Goal: Task Accomplishment & Management: Complete application form

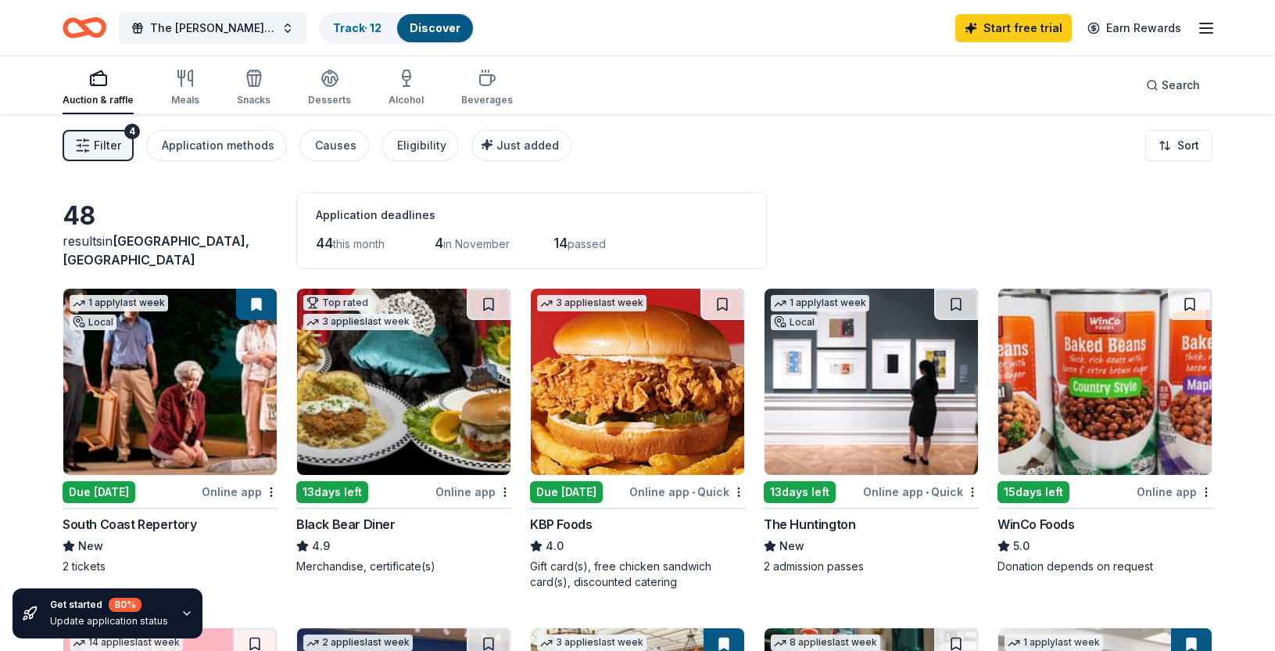
click at [120, 139] on span "Filter" at bounding box center [107, 145] width 27 height 19
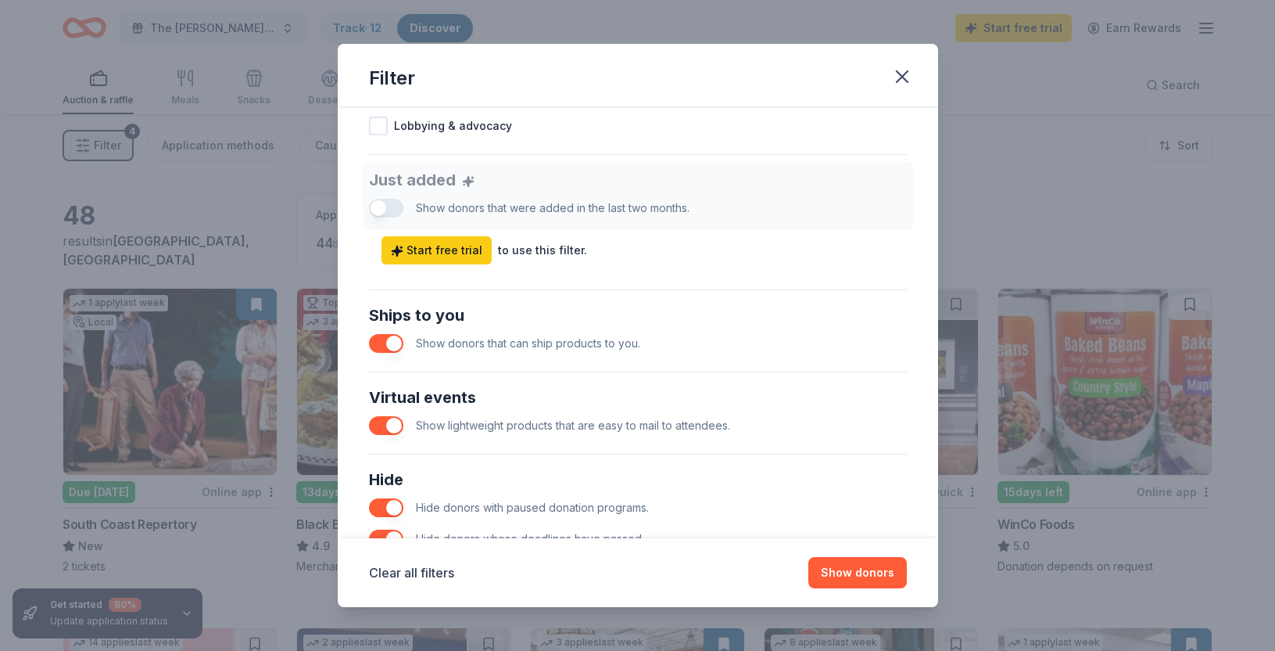
scroll to position [656, 0]
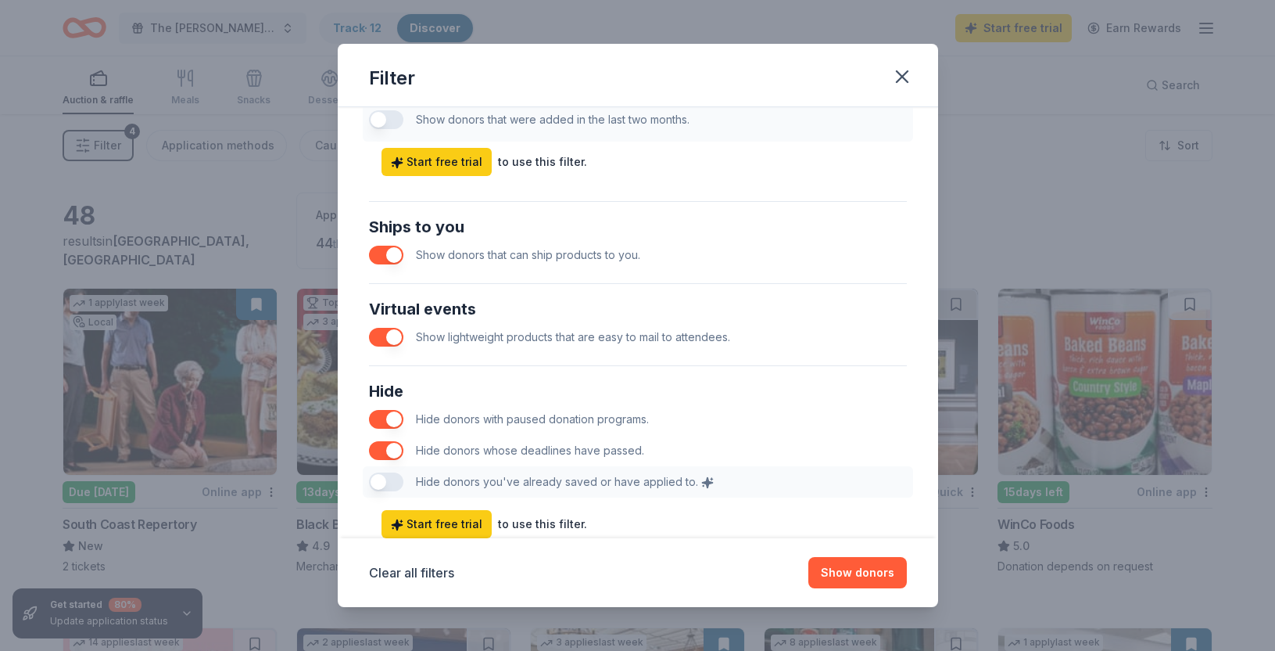
click at [394, 256] on button "button" at bounding box center [386, 255] width 34 height 19
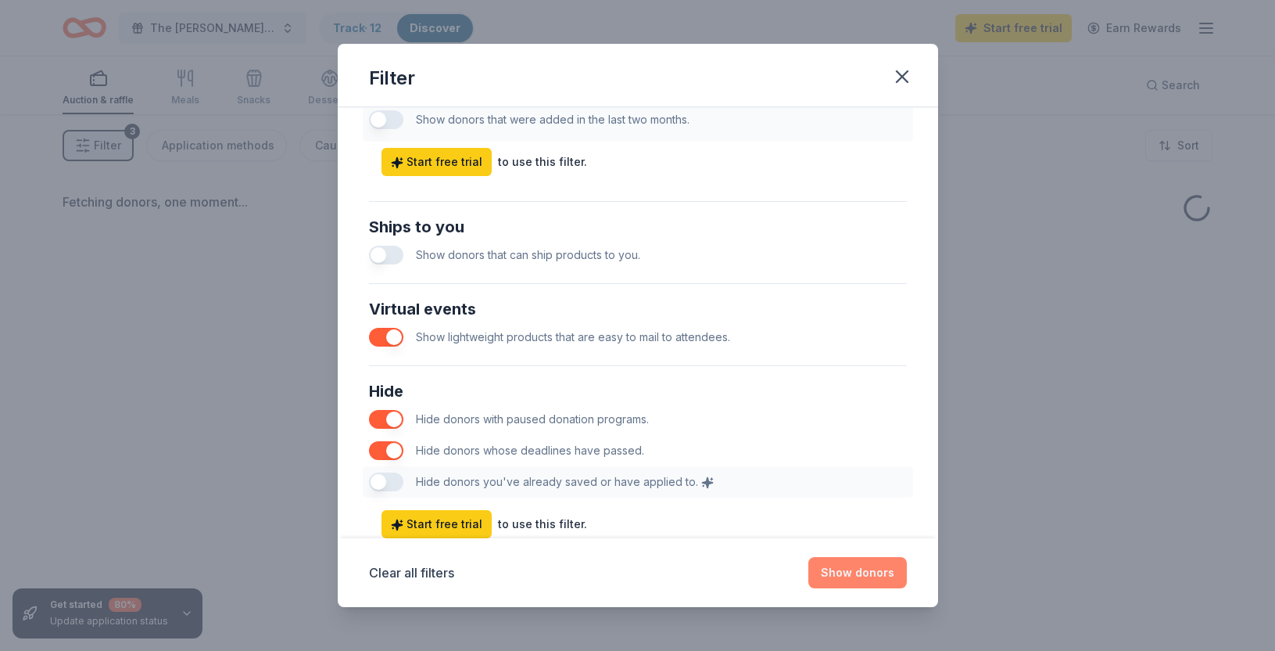
click at [851, 572] on button "Show donors" at bounding box center [858, 572] width 99 height 31
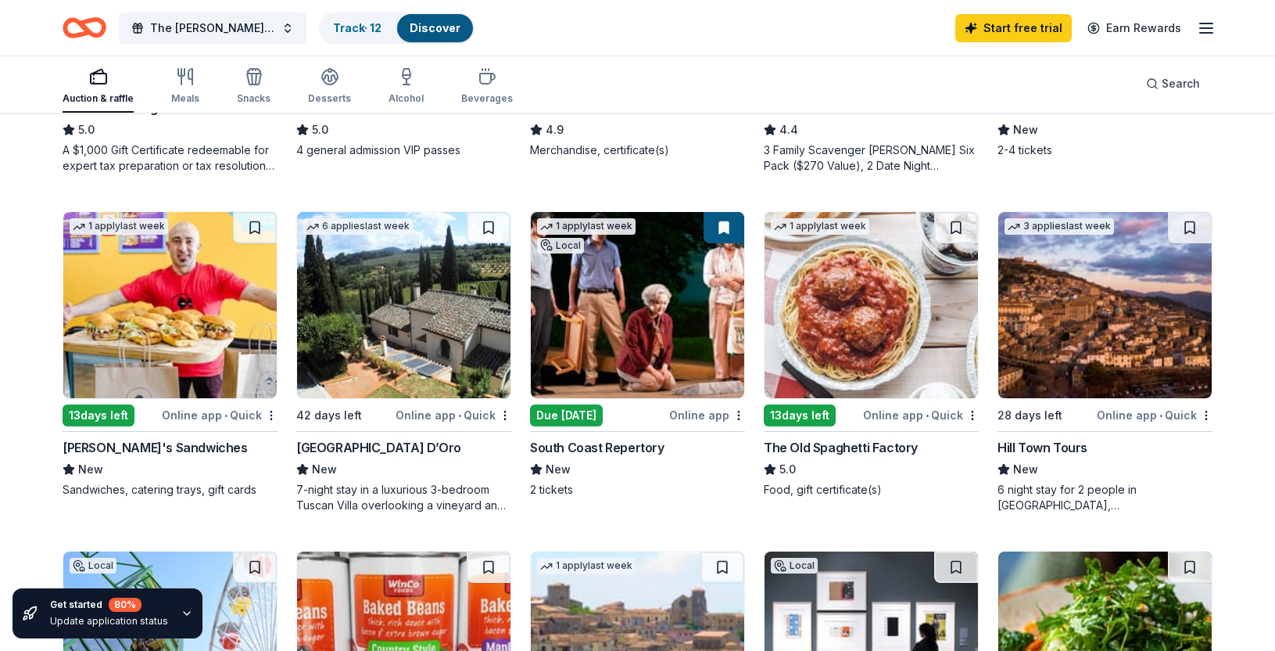
scroll to position [759, 0]
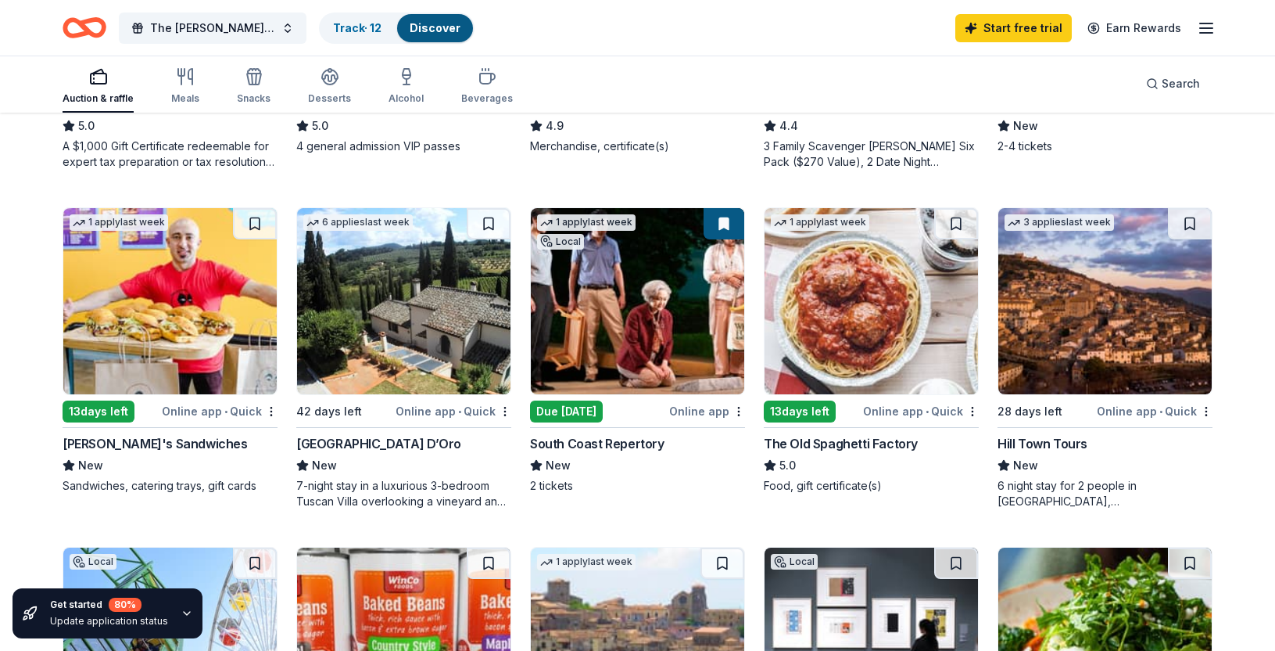
click at [819, 409] on div "13 days left" at bounding box center [800, 411] width 72 height 22
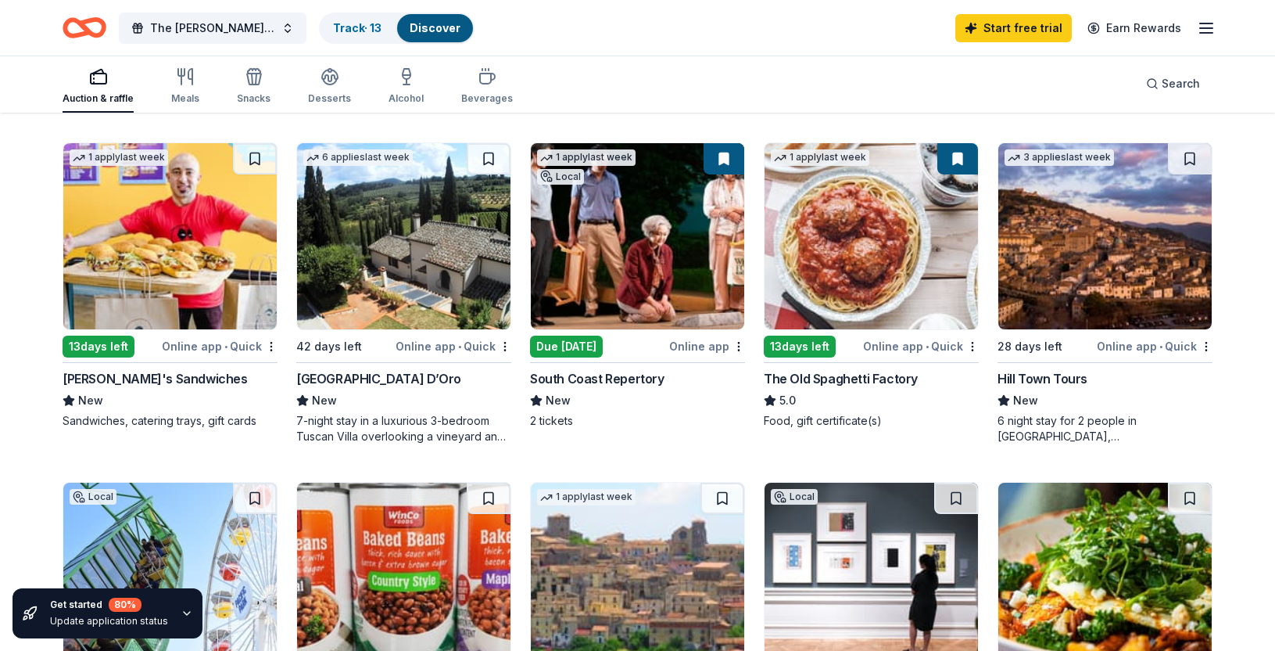
scroll to position [1073, 0]
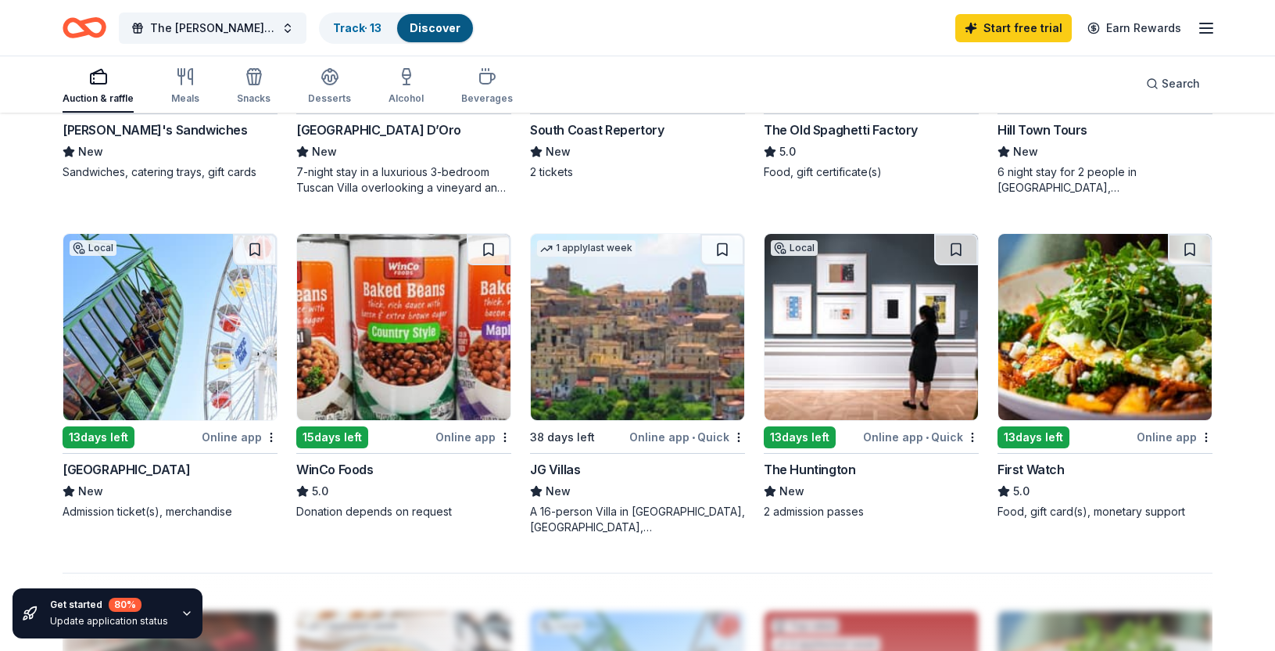
click at [1038, 439] on div "13 days left" at bounding box center [1034, 437] width 72 height 22
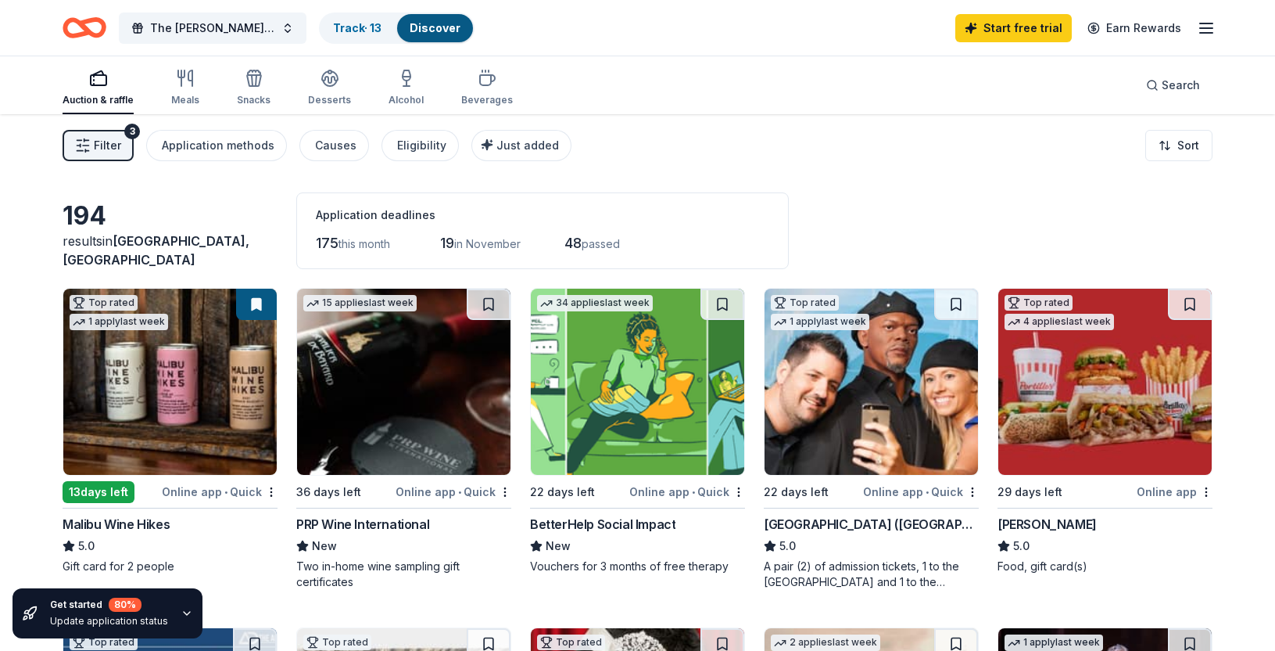
scroll to position [0, 0]
click at [128, 142] on button "Filter 3" at bounding box center [98, 145] width 71 height 31
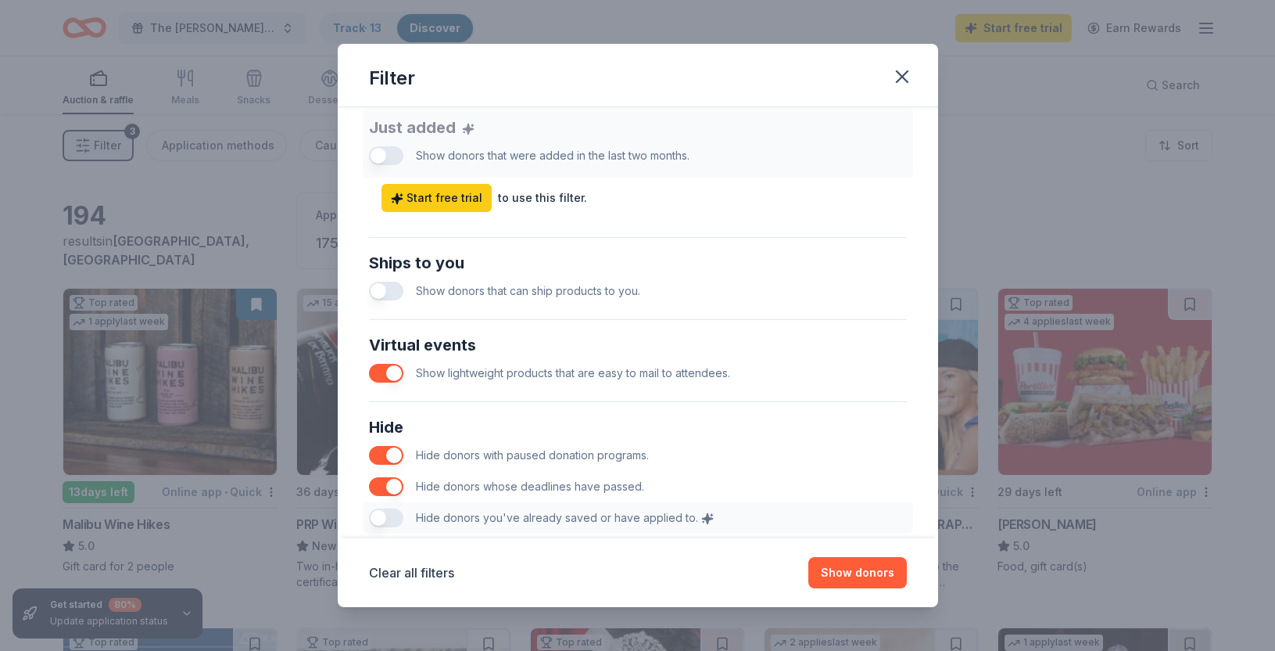
scroll to position [645, 0]
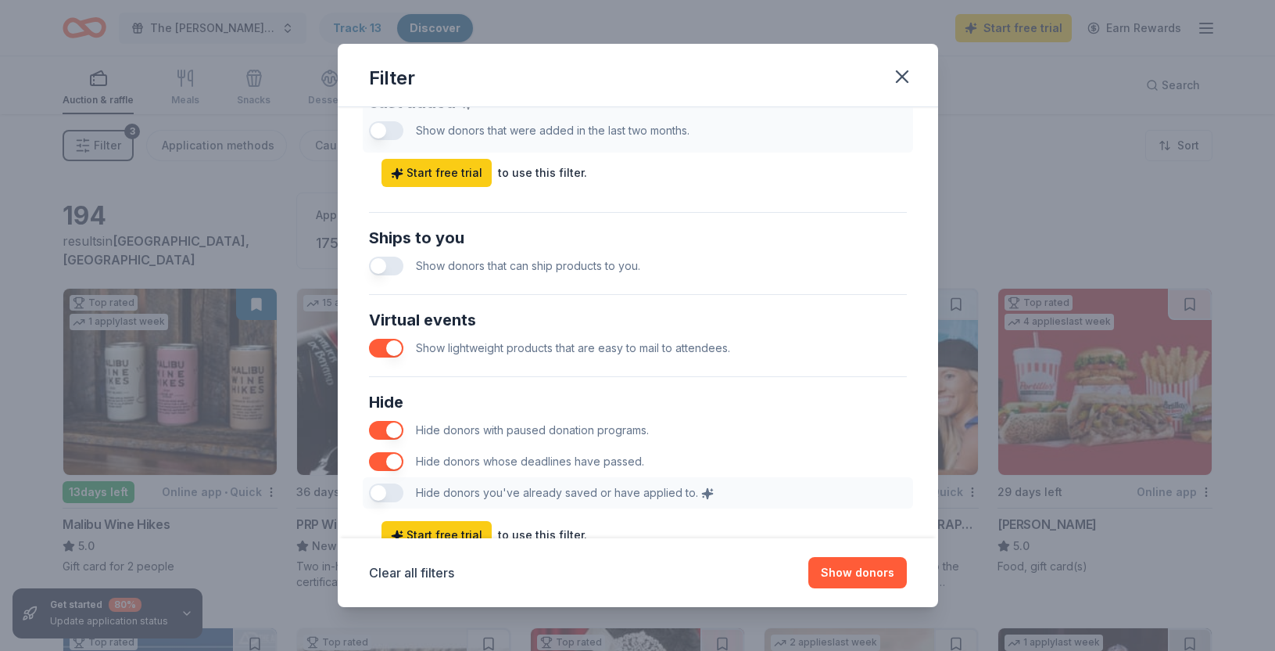
click at [389, 352] on button "button" at bounding box center [386, 348] width 34 height 19
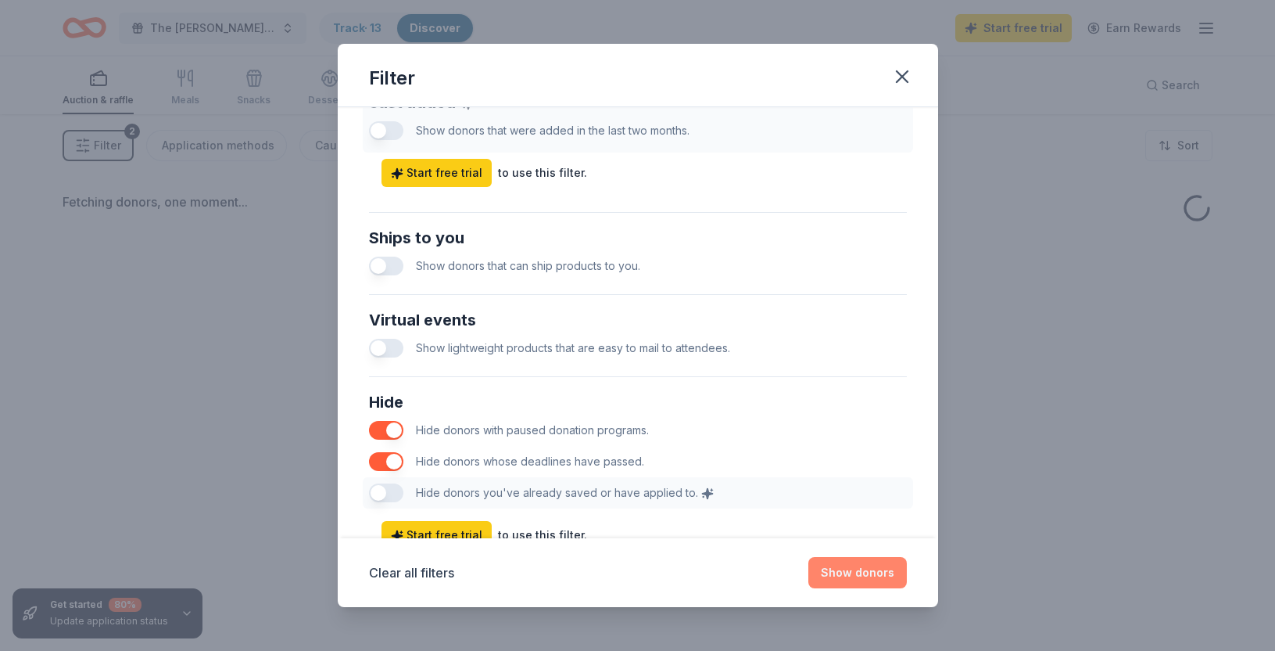
click at [862, 573] on button "Show donors" at bounding box center [858, 572] width 99 height 31
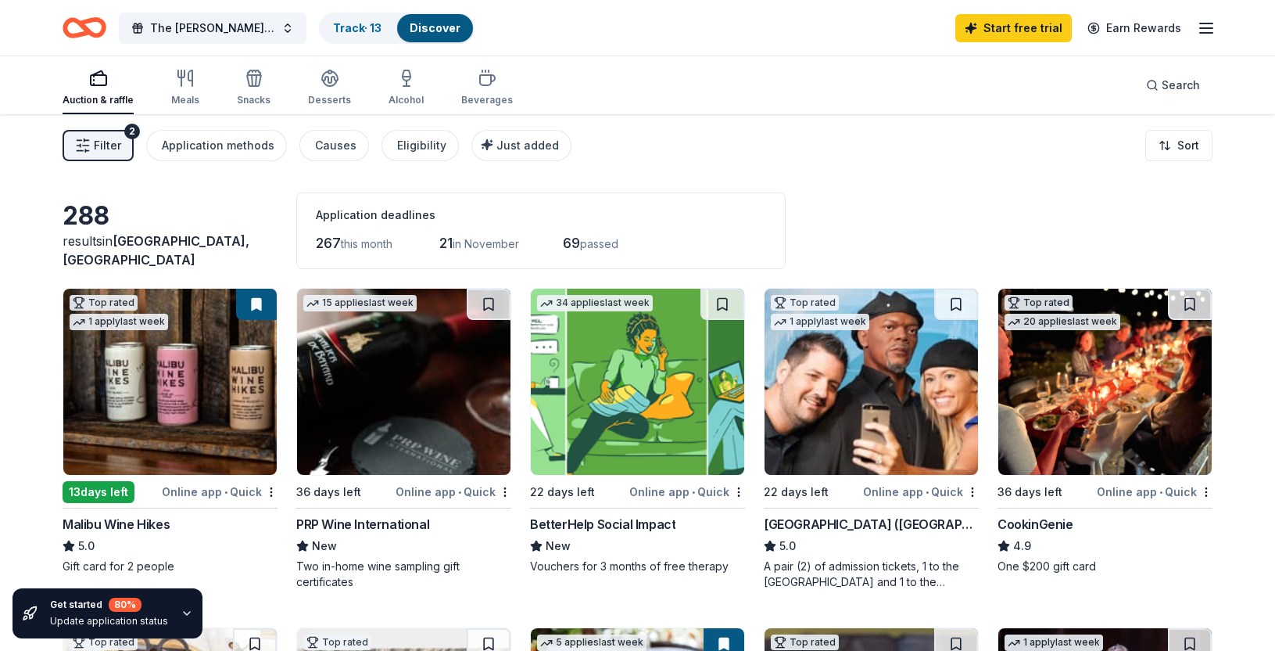
click at [111, 148] on span "Filter" at bounding box center [107, 145] width 27 height 19
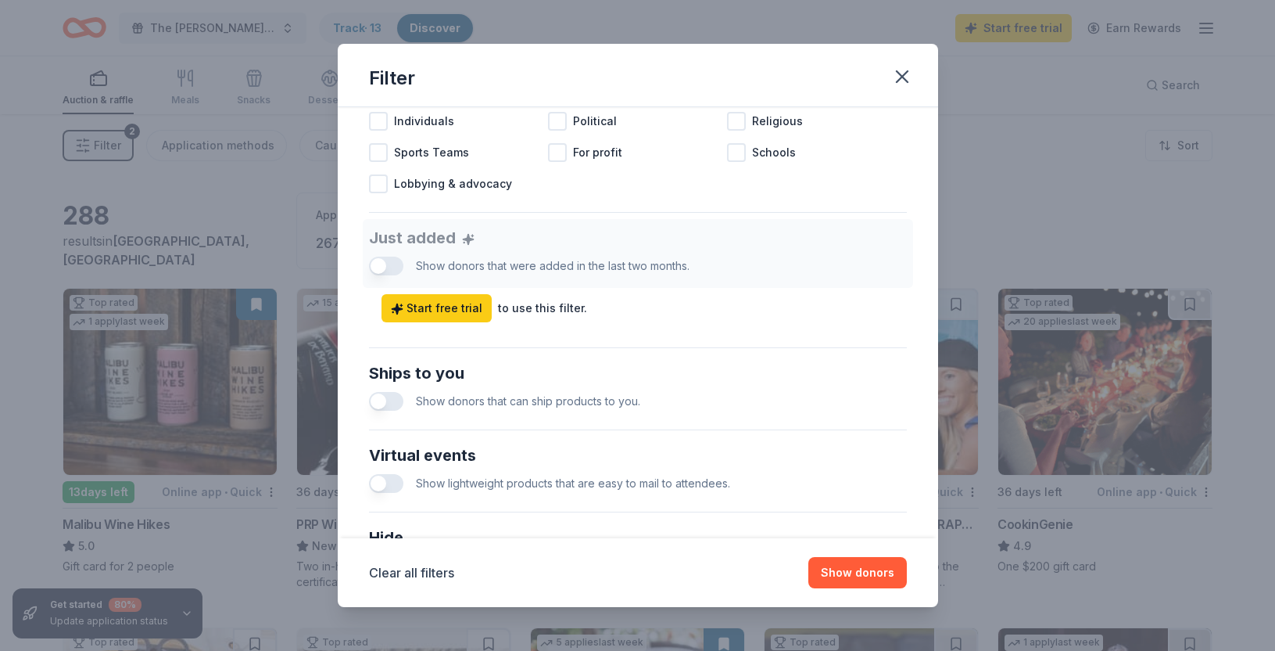
scroll to position [517, 0]
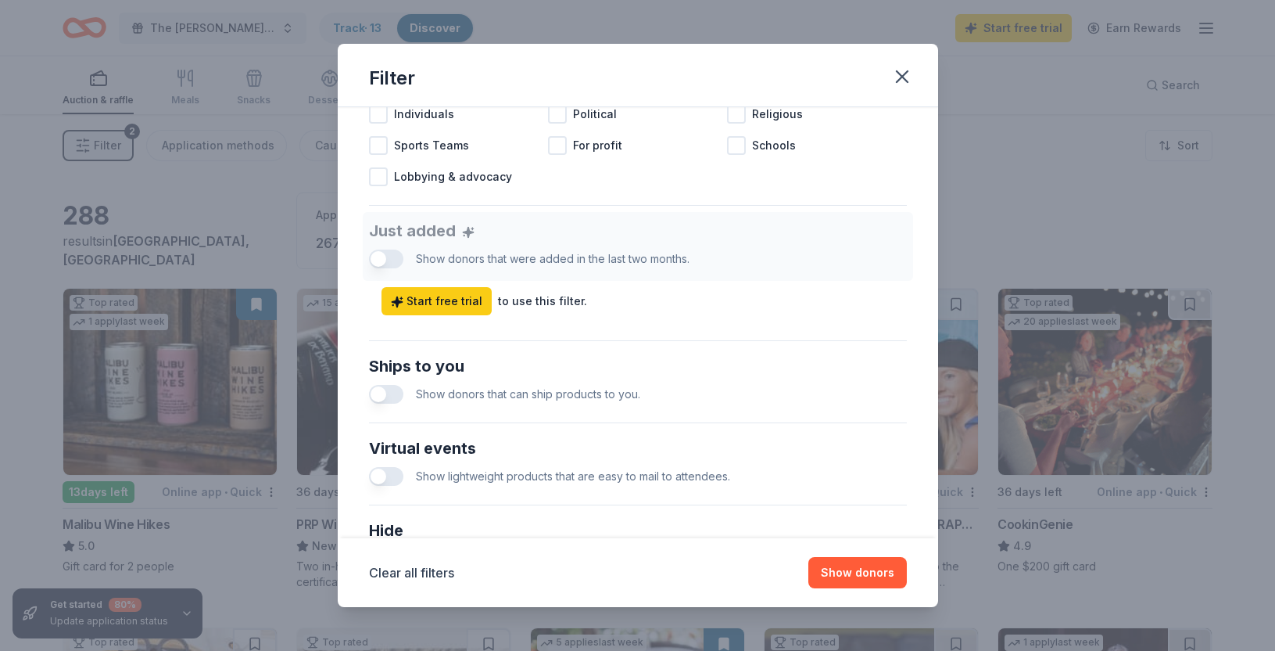
click at [381, 389] on button "button" at bounding box center [386, 394] width 34 height 19
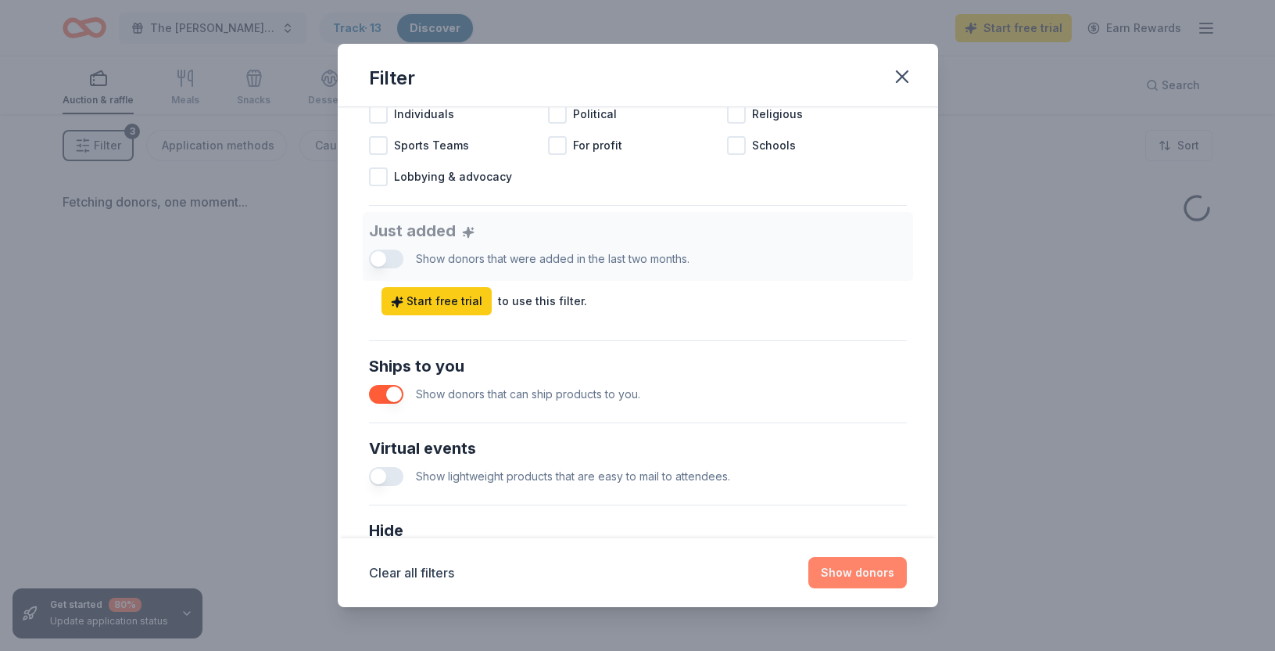
click at [875, 570] on button "Show donors" at bounding box center [858, 572] width 99 height 31
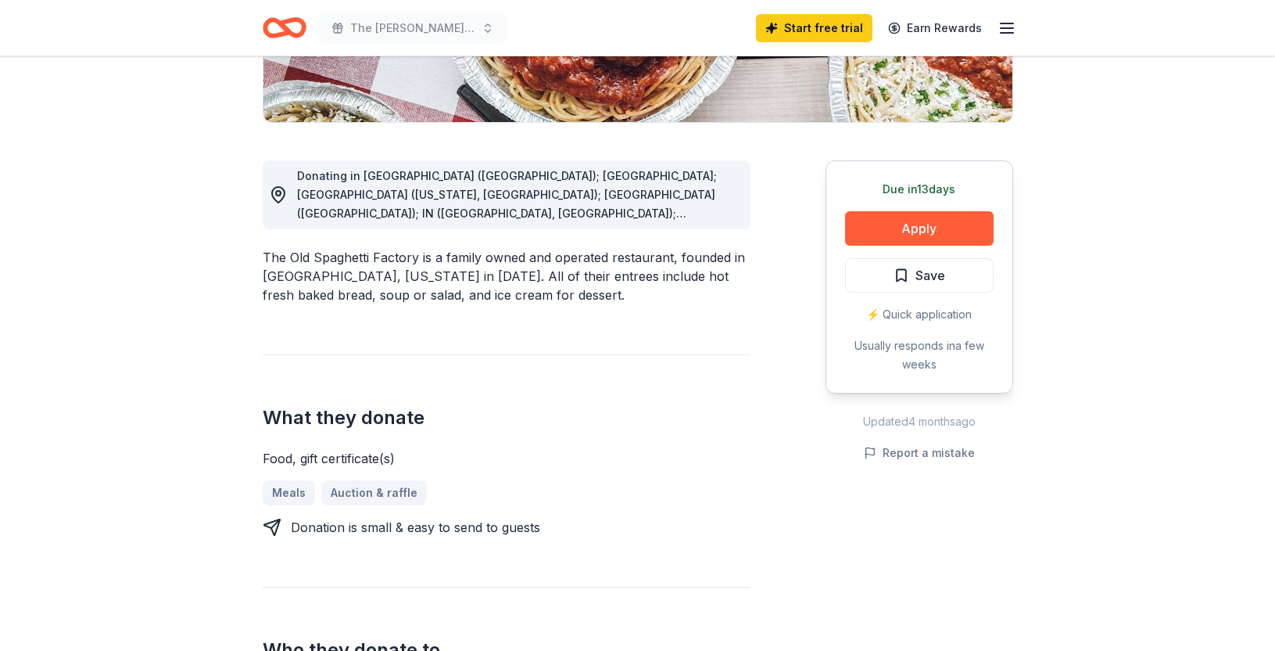
scroll to position [356, 0]
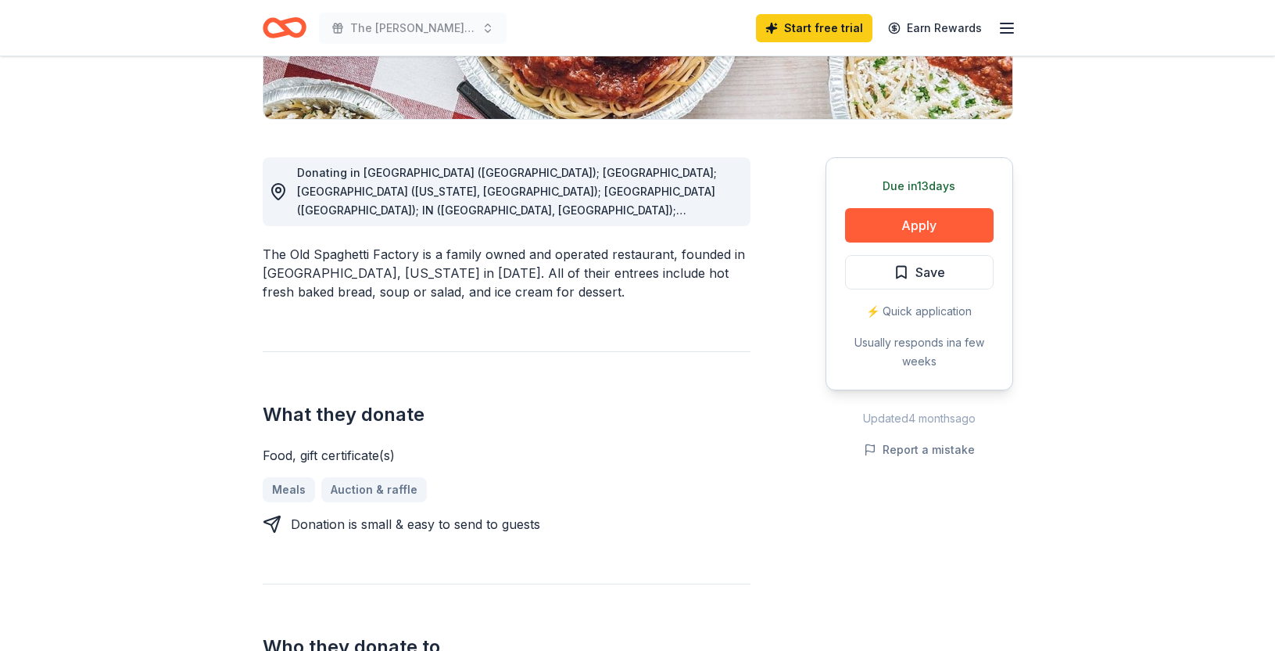
click at [902, 268] on span "Save" at bounding box center [920, 272] width 52 height 20
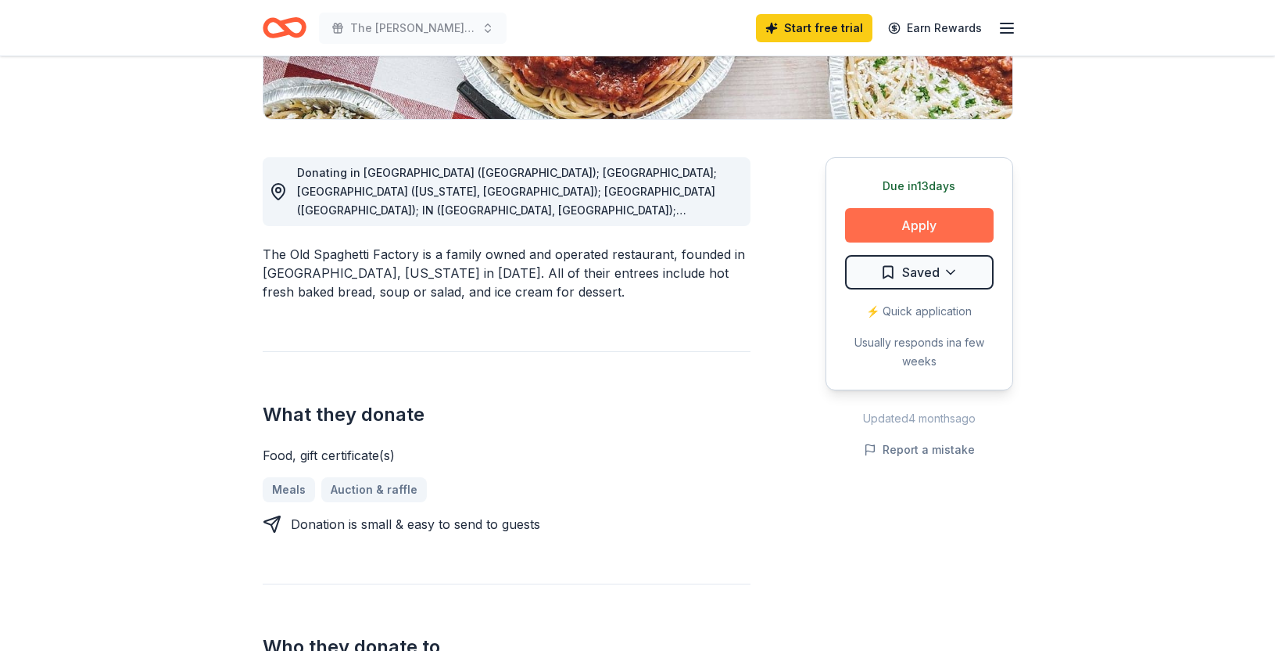
click at [923, 228] on button "Apply" at bounding box center [919, 225] width 149 height 34
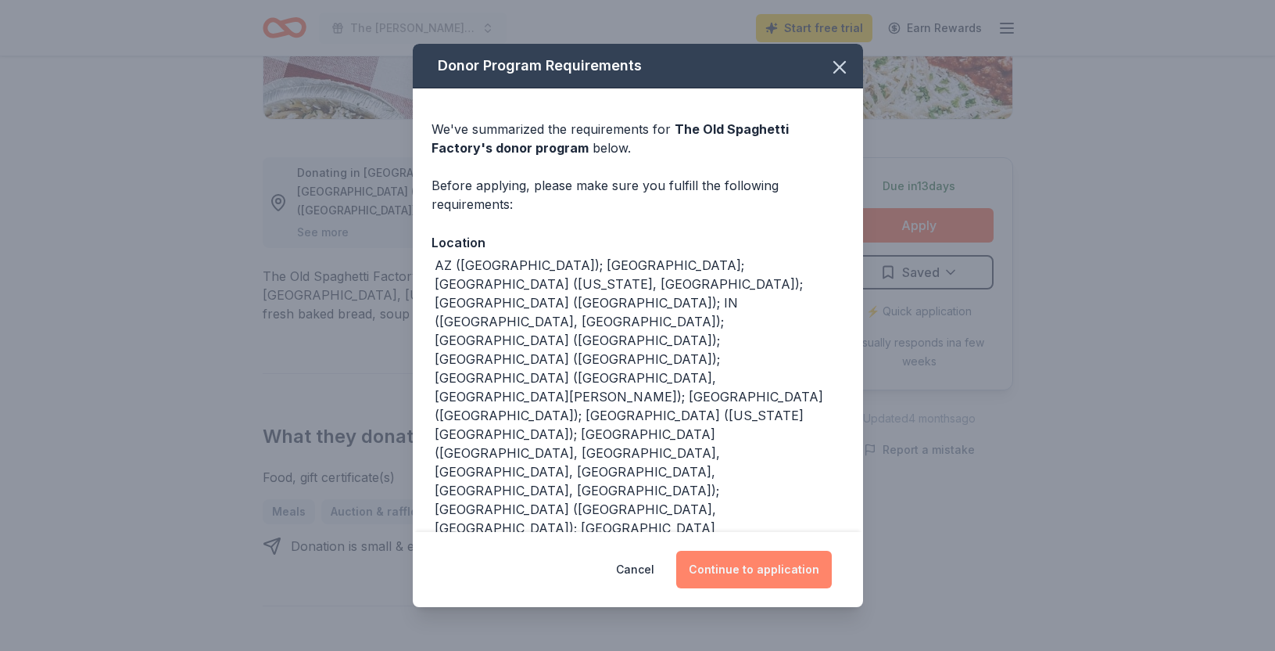
click at [766, 550] on button "Continue to application" at bounding box center [754, 569] width 156 height 38
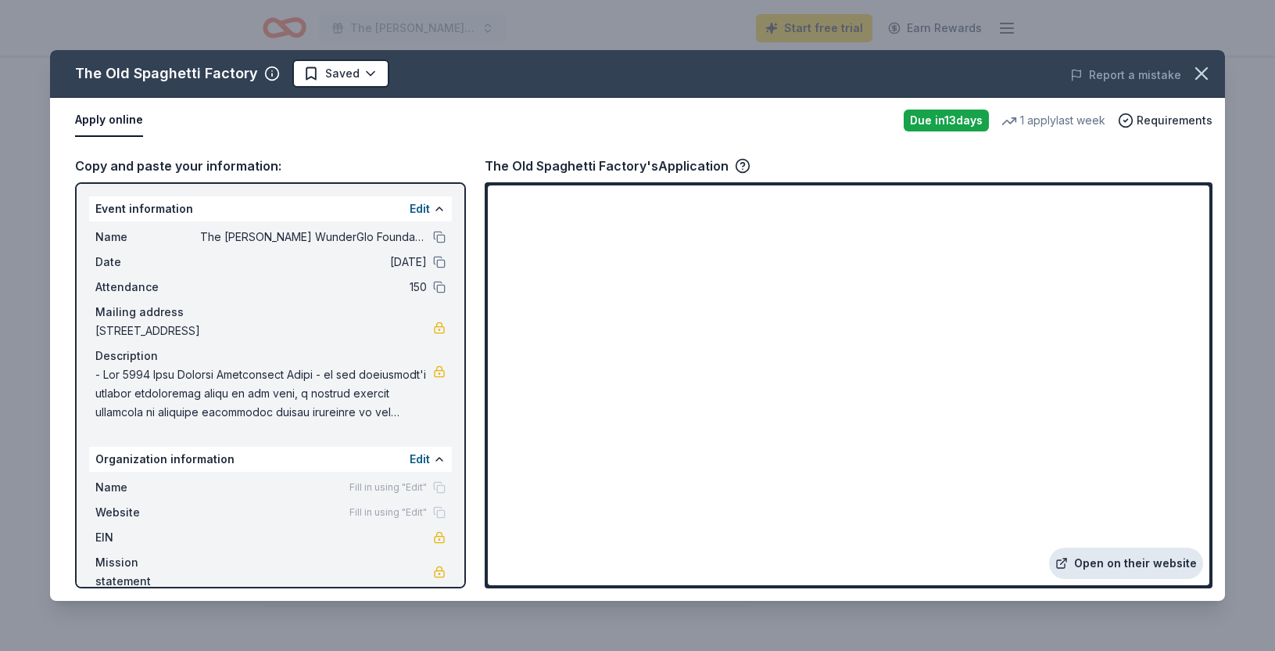
click at [1099, 564] on link "Open on their website" at bounding box center [1126, 562] width 154 height 31
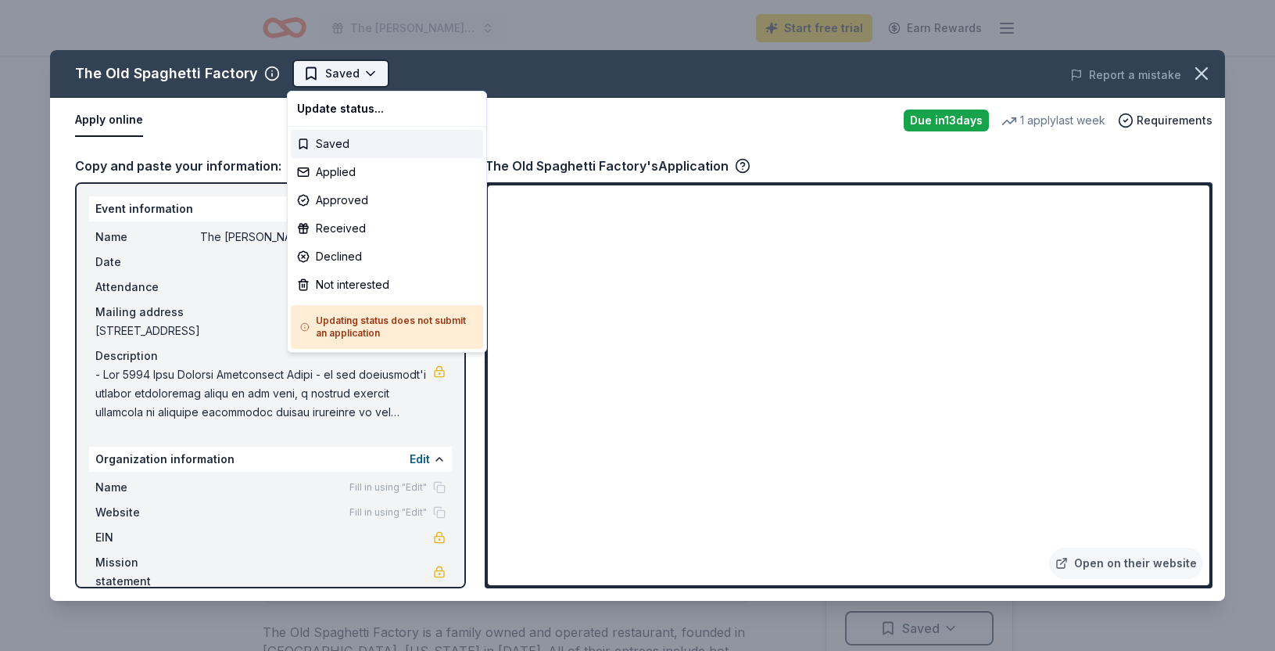
click at [307, 75] on html "The [PERSON_NAME] WunderGlo Foundation's 2025 Blue Warrior Celebration & Silent…" at bounding box center [637, 325] width 1275 height 651
click at [324, 142] on div "Saved" at bounding box center [387, 144] width 192 height 28
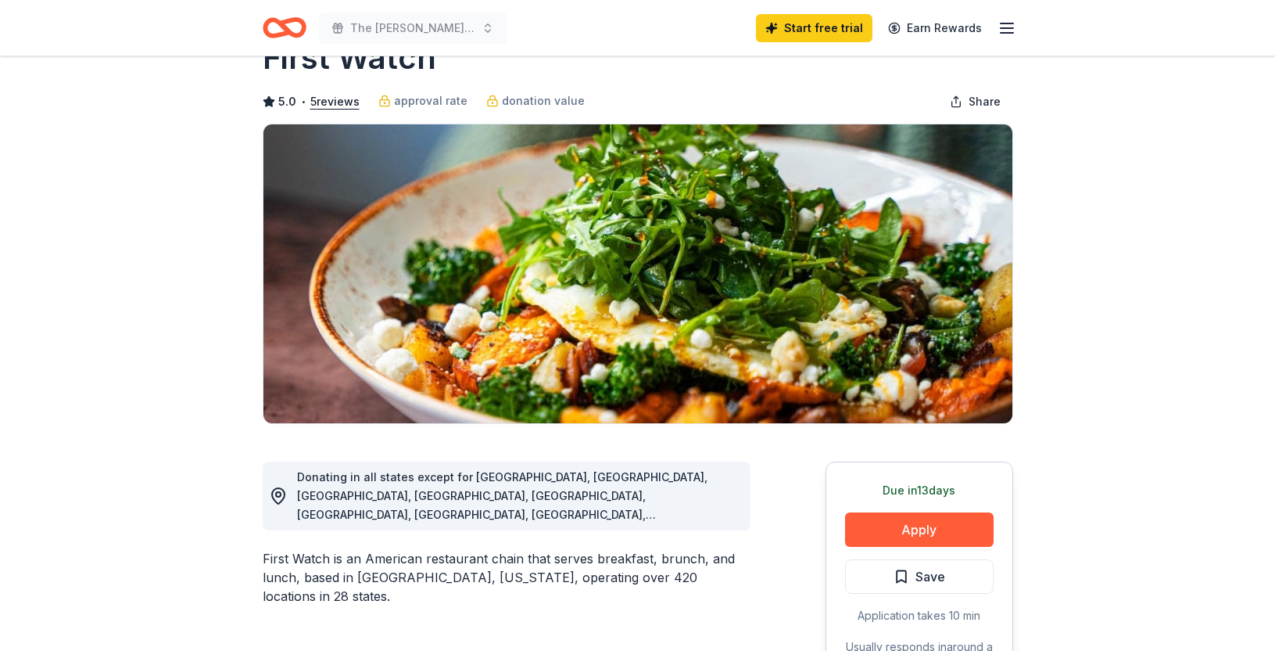
scroll to position [87, 0]
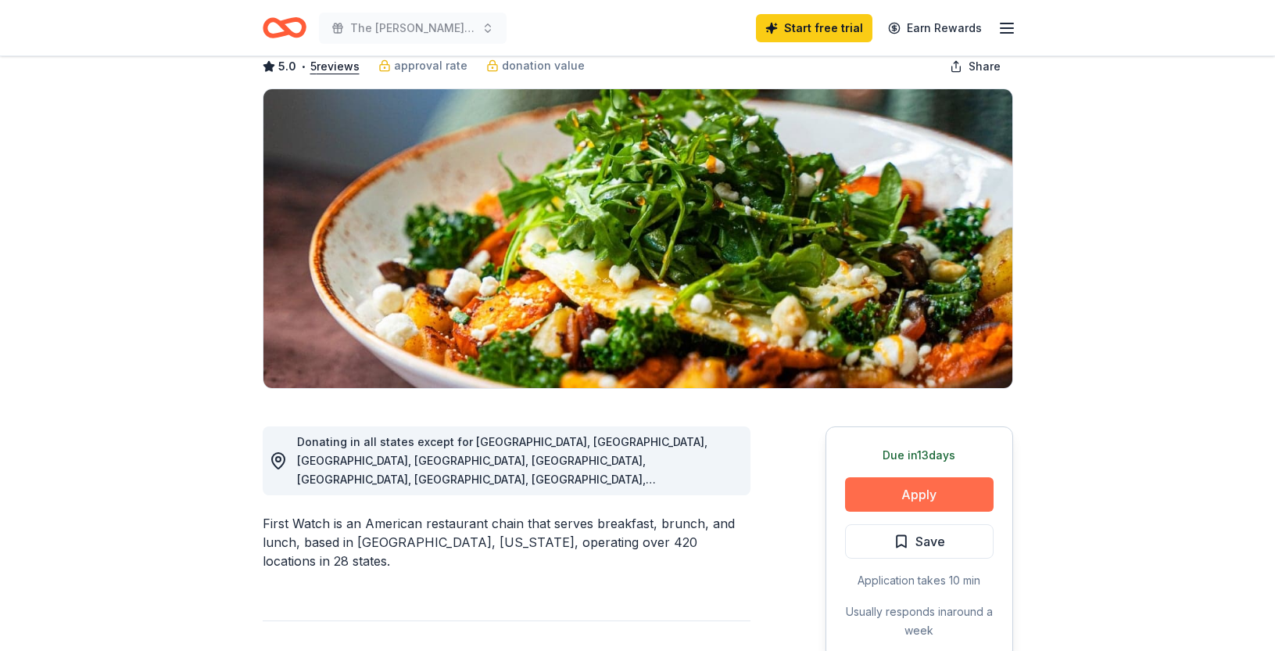
click at [899, 506] on button "Apply" at bounding box center [919, 494] width 149 height 34
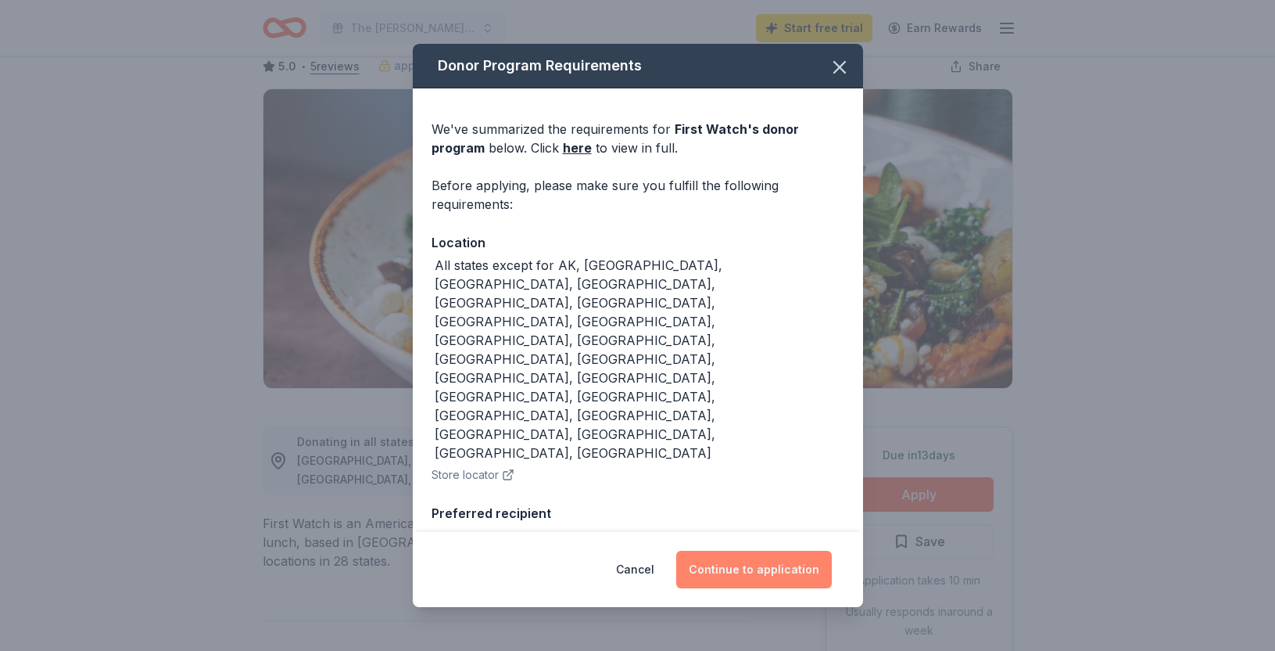
click at [744, 566] on button "Continue to application" at bounding box center [754, 569] width 156 height 38
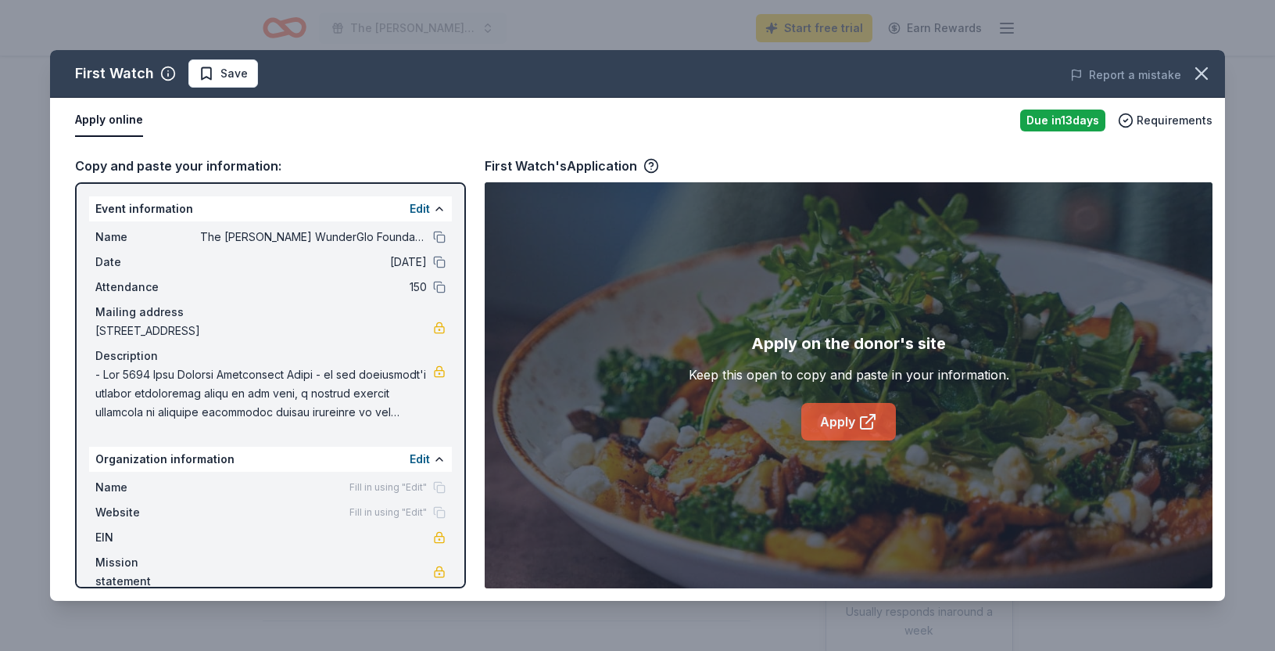
click at [844, 419] on link "Apply" at bounding box center [848, 422] width 95 height 38
